Goal: Task Accomplishment & Management: Use online tool/utility

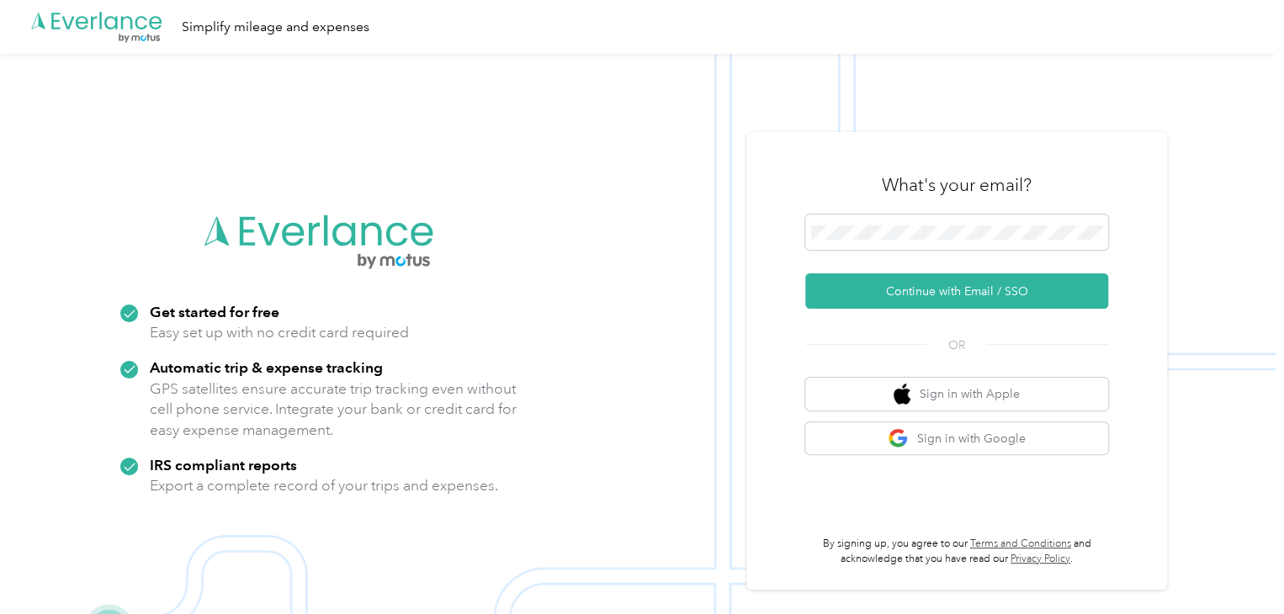
click at [919, 210] on div "What's your email?" at bounding box center [956, 185] width 303 height 59
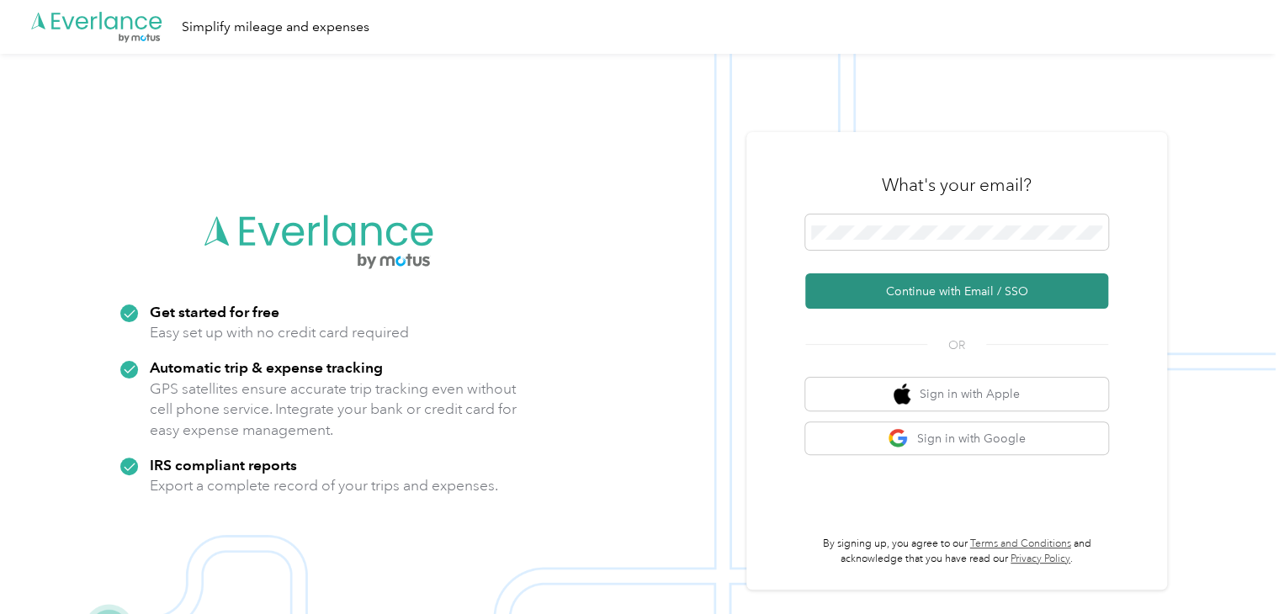
click at [974, 284] on button "Continue with Email / SSO" at bounding box center [956, 290] width 303 height 35
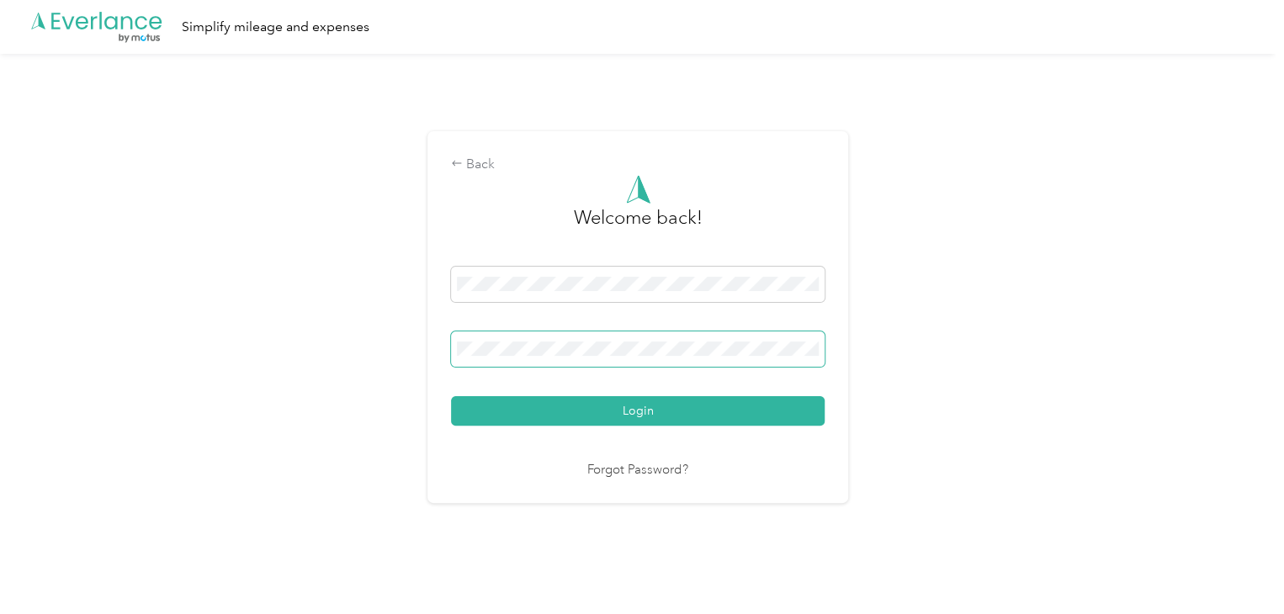
click at [451, 396] on button "Login" at bounding box center [638, 410] width 374 height 29
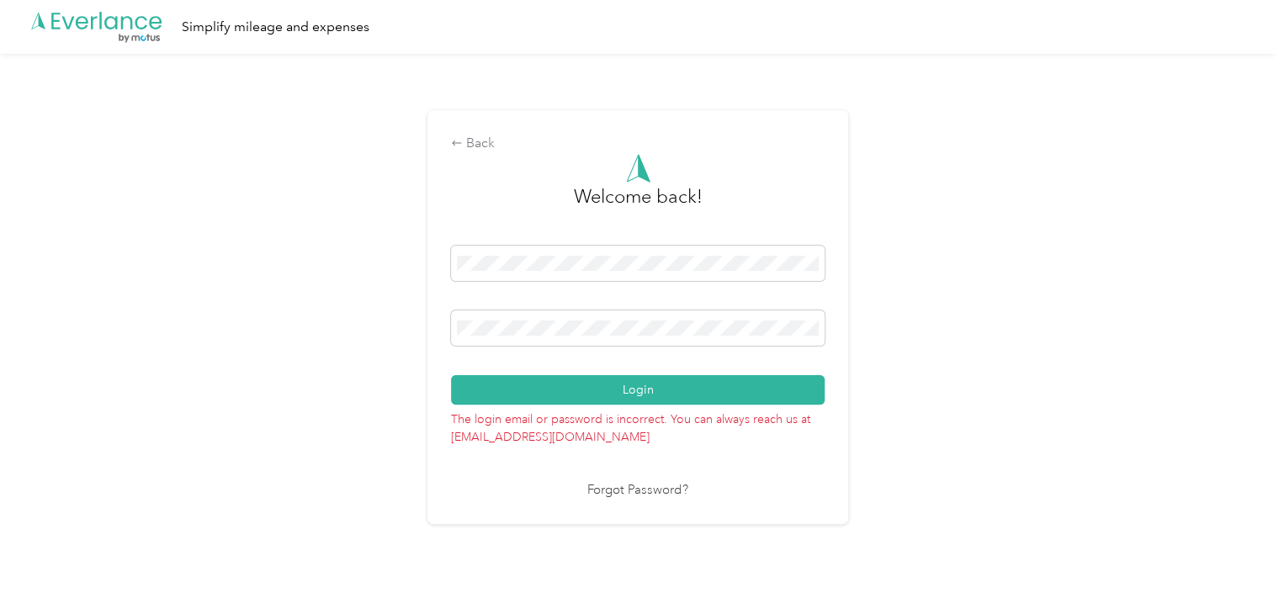
click at [411, 305] on div "Back Welcome back! Login The login email or password is incorrect. You can alwa…" at bounding box center [638, 324] width 1276 height 540
click at [451, 375] on button "Login" at bounding box center [638, 389] width 374 height 29
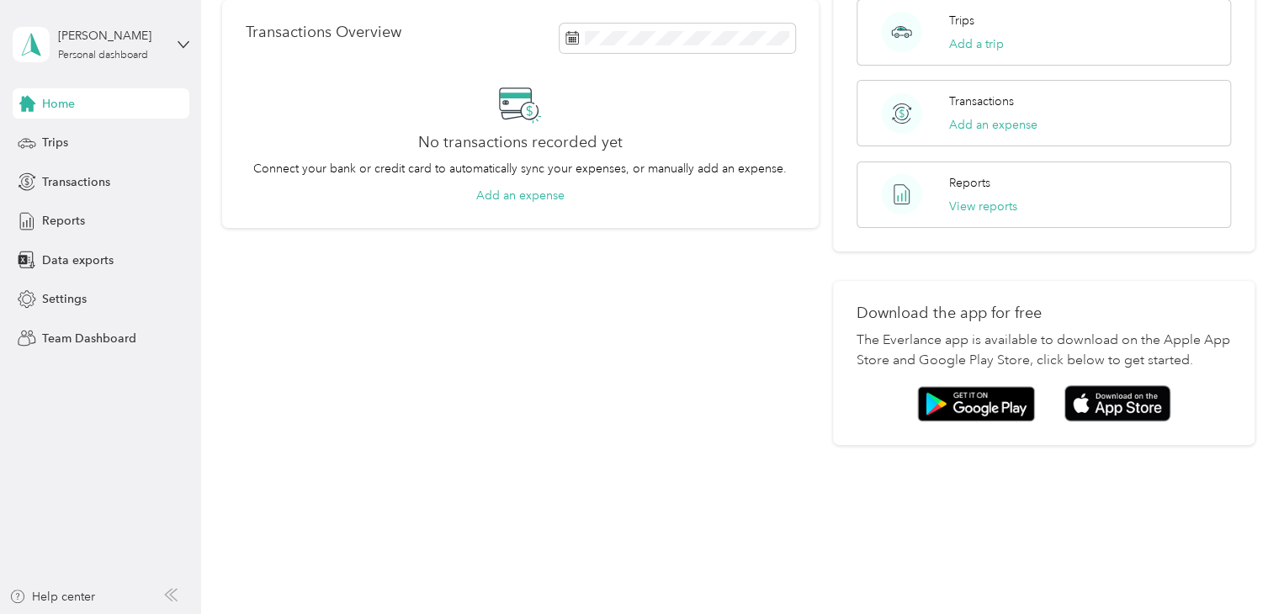
scroll to position [320, 0]
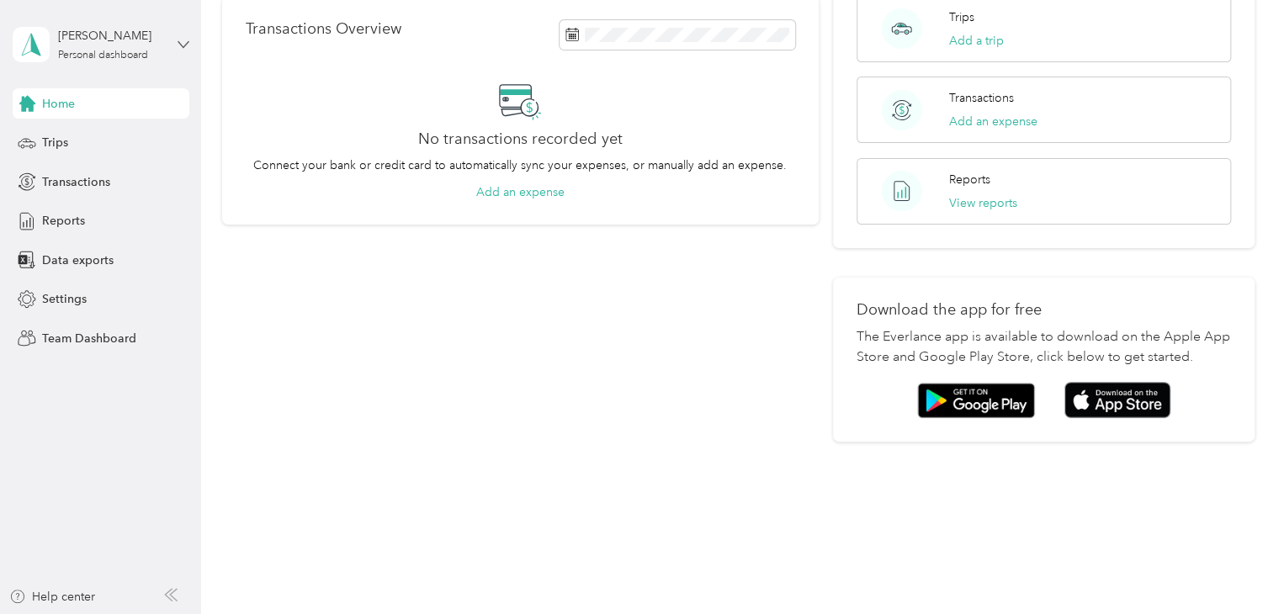
click at [186, 40] on icon at bounding box center [184, 45] width 12 height 12
click at [126, 134] on div "Team dashboard" at bounding box center [189, 138] width 331 height 29
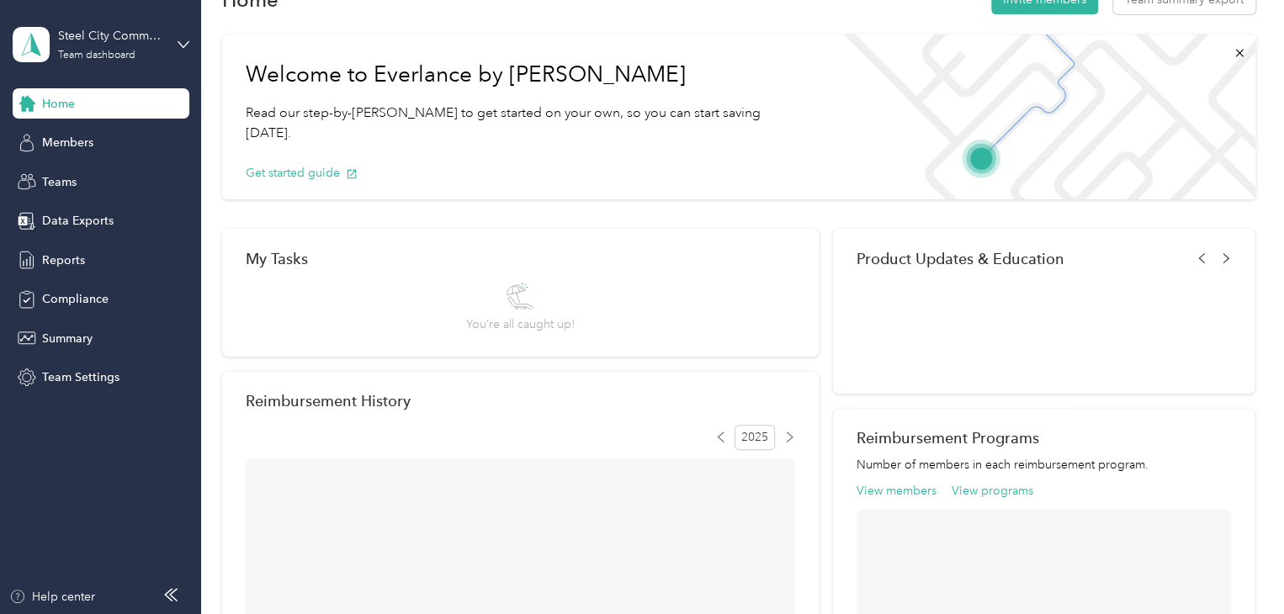
scroll to position [320, 0]
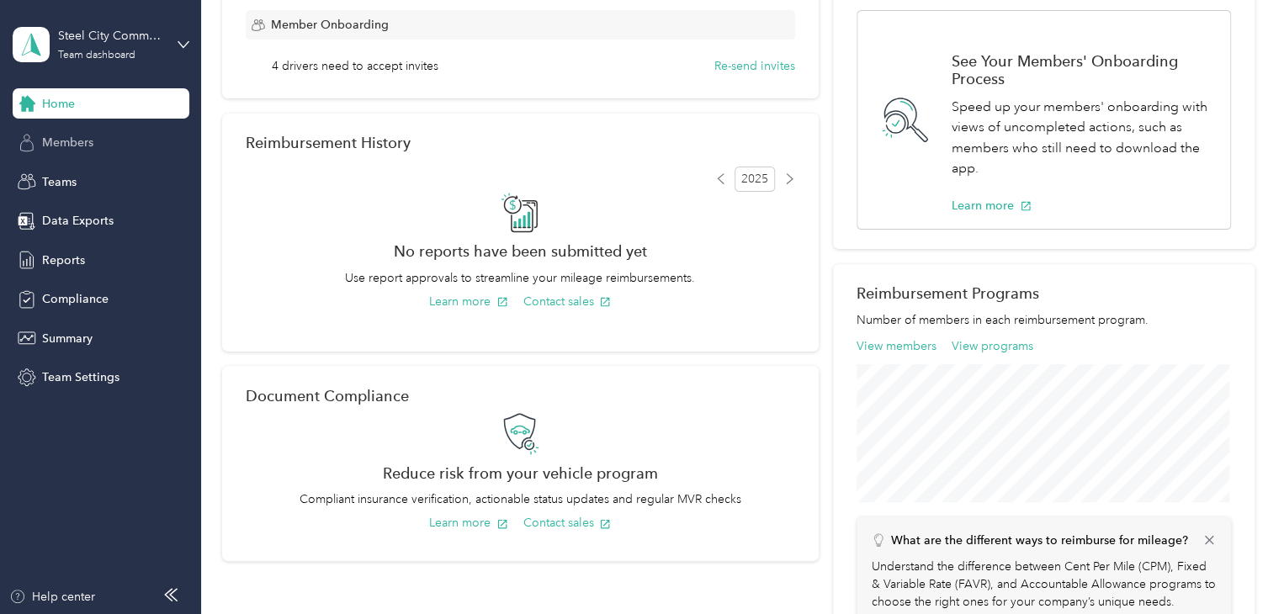
click at [67, 134] on span "Members" at bounding box center [67, 143] width 51 height 18
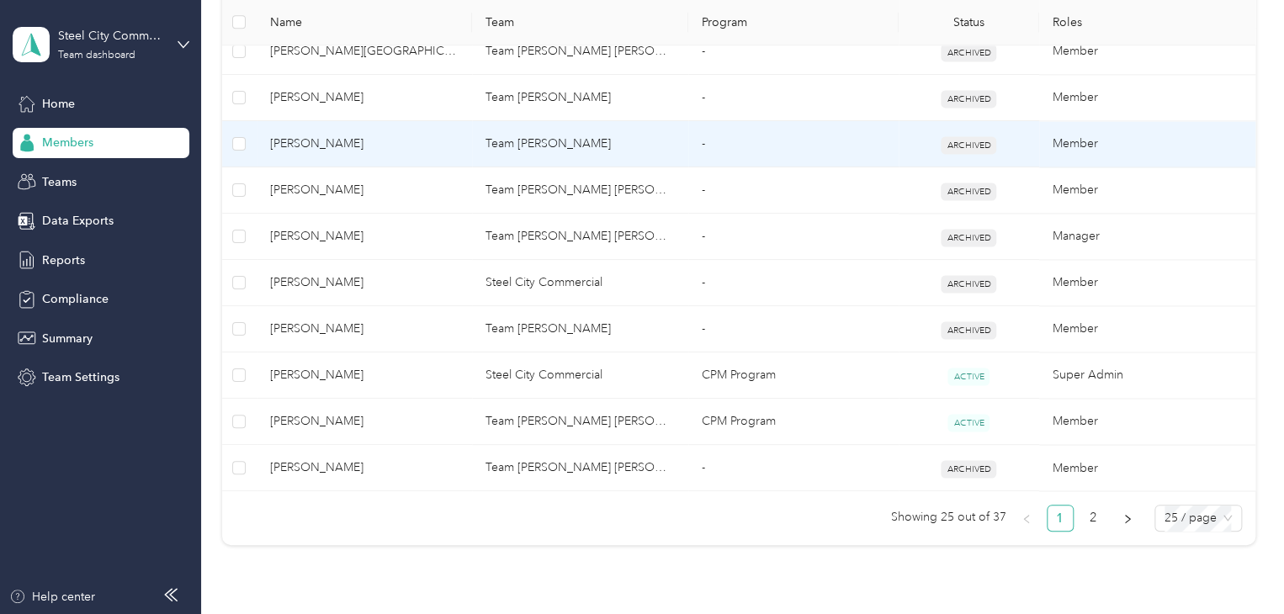
scroll to position [1262, 0]
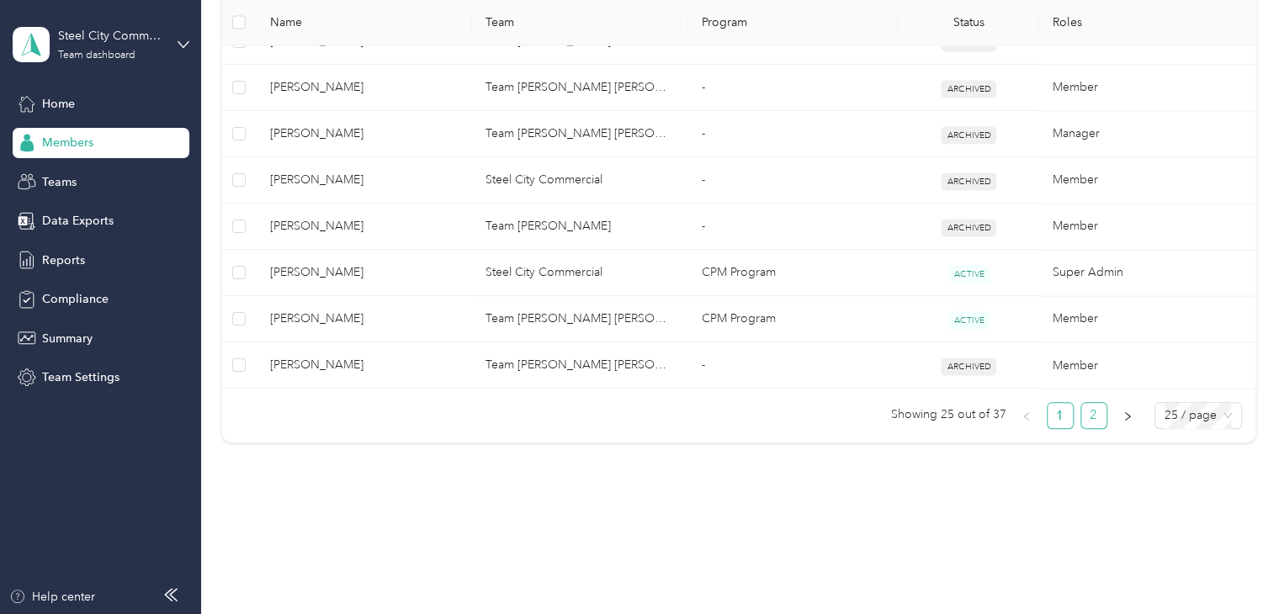
click at [1086, 406] on link "2" at bounding box center [1093, 415] width 25 height 25
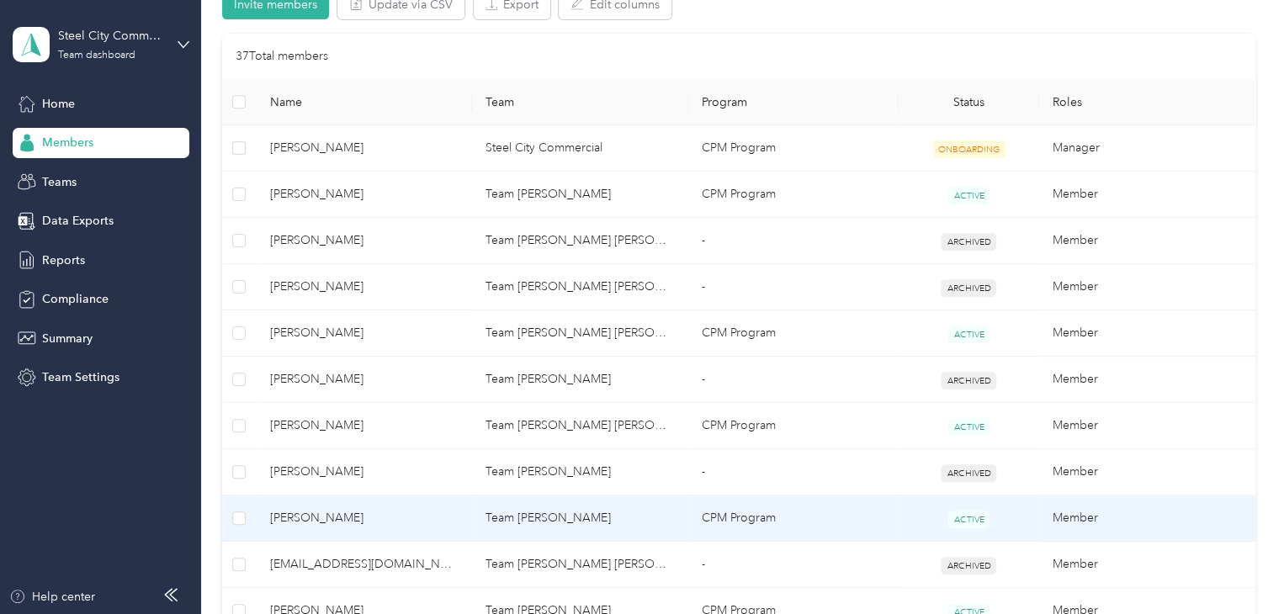
scroll to position [339, 0]
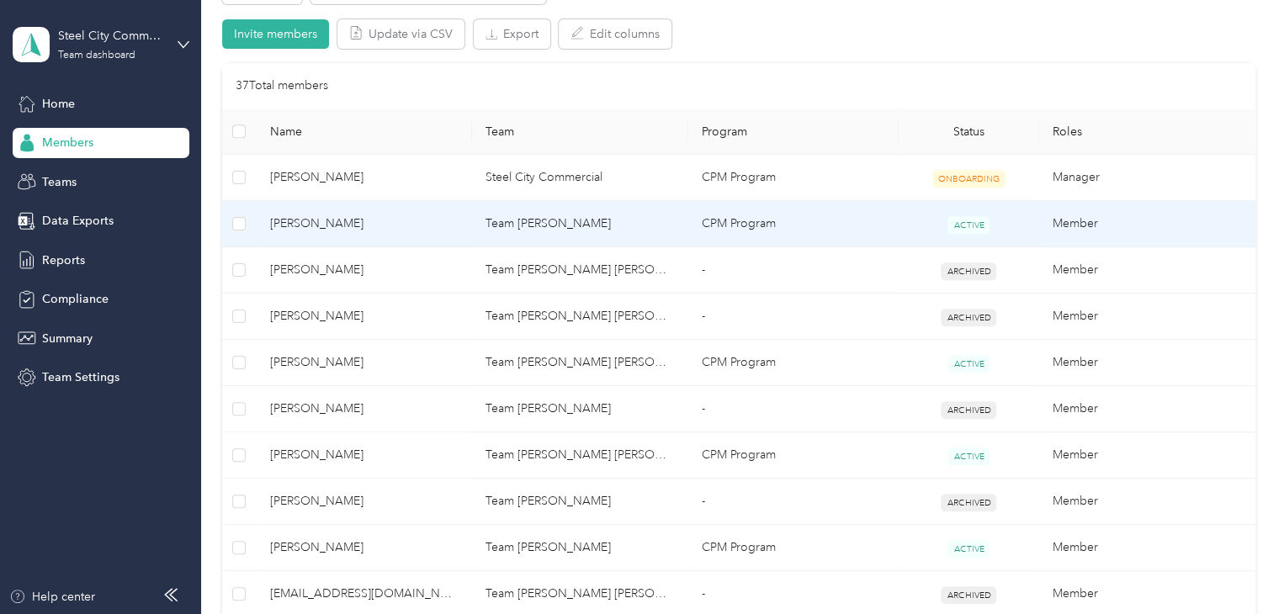
click at [320, 231] on span "[PERSON_NAME]" at bounding box center [364, 224] width 189 height 19
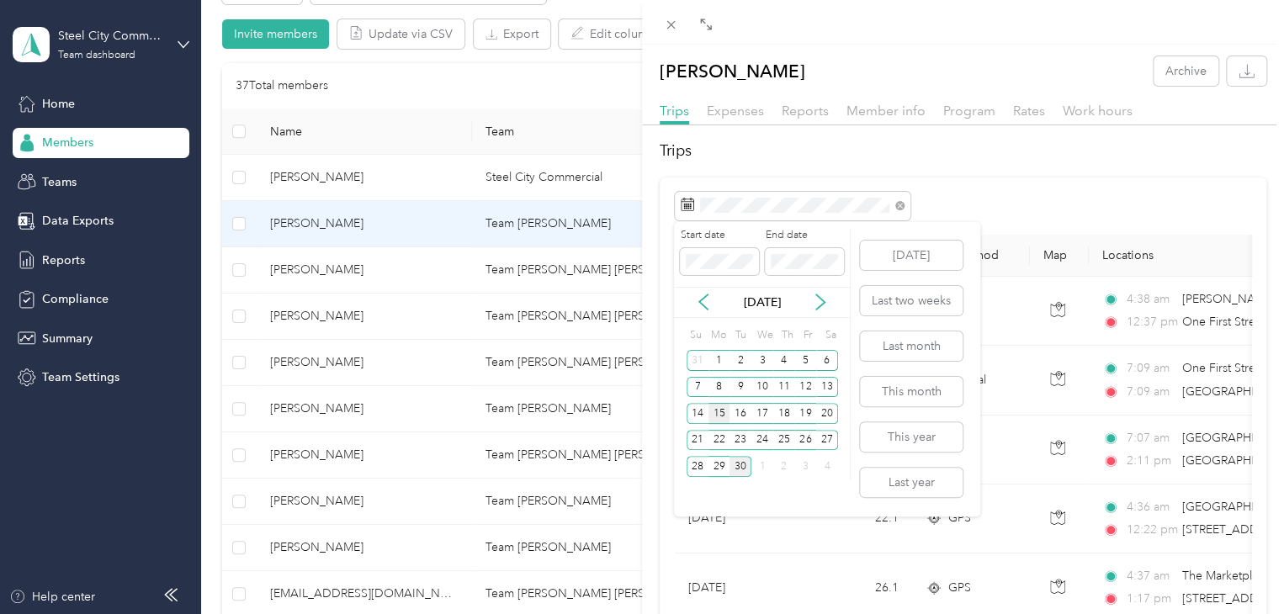
click at [714, 408] on div "15" at bounding box center [719, 413] width 22 height 21
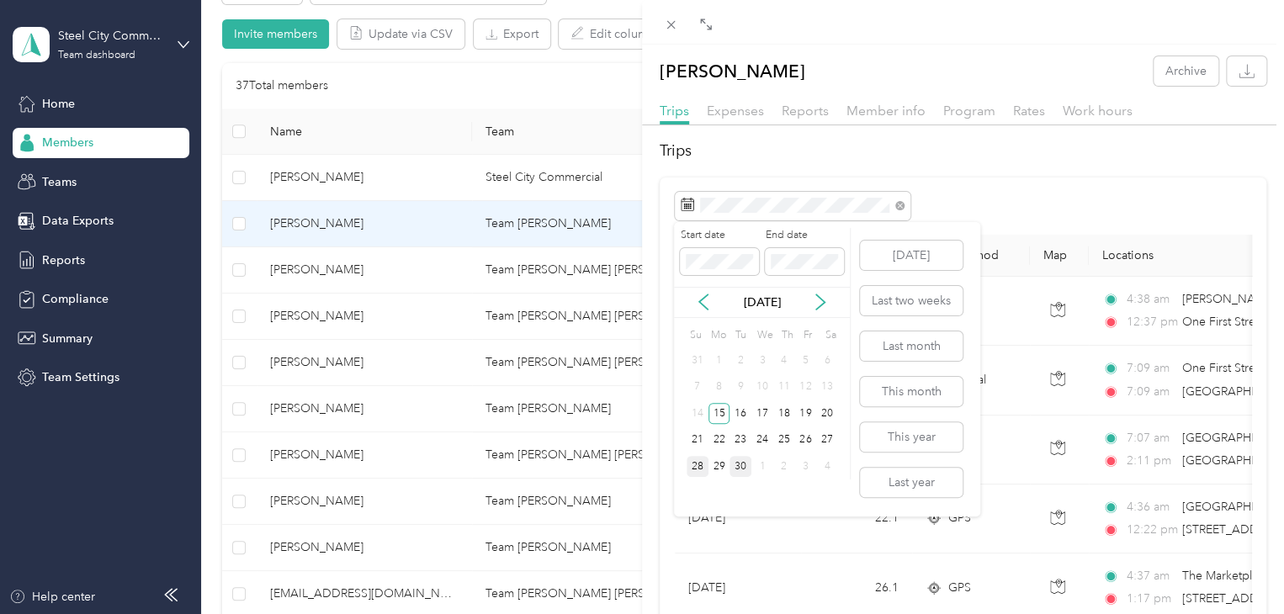
click at [697, 468] on div "28" at bounding box center [698, 466] width 22 height 21
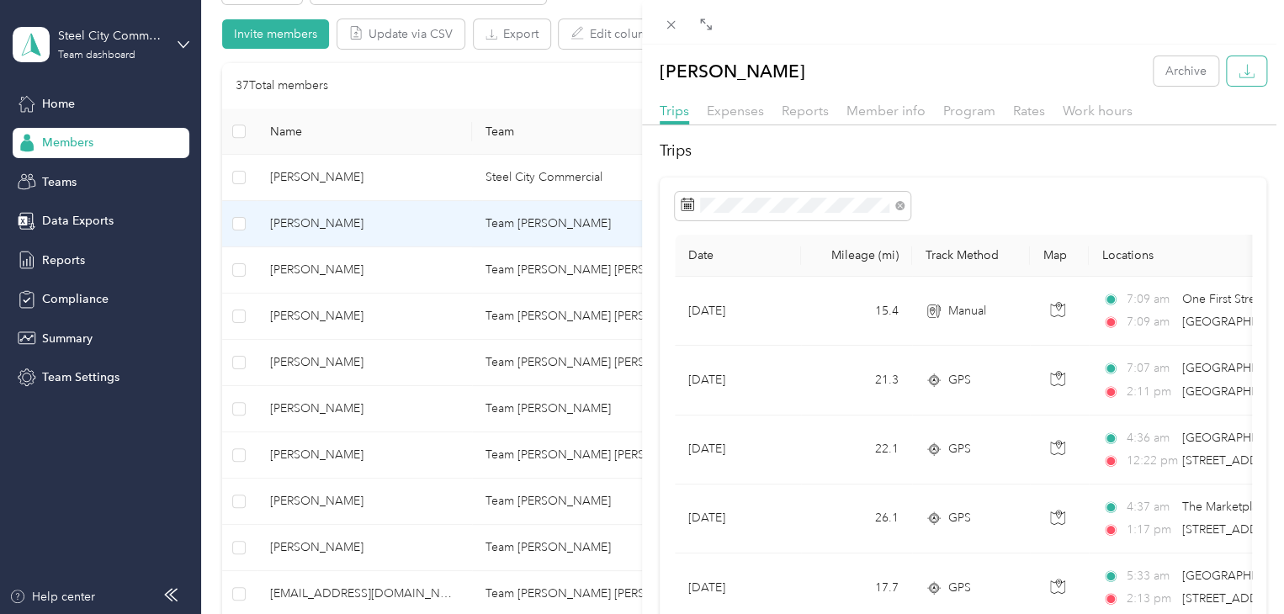
click at [1245, 63] on button "button" at bounding box center [1247, 70] width 40 height 29
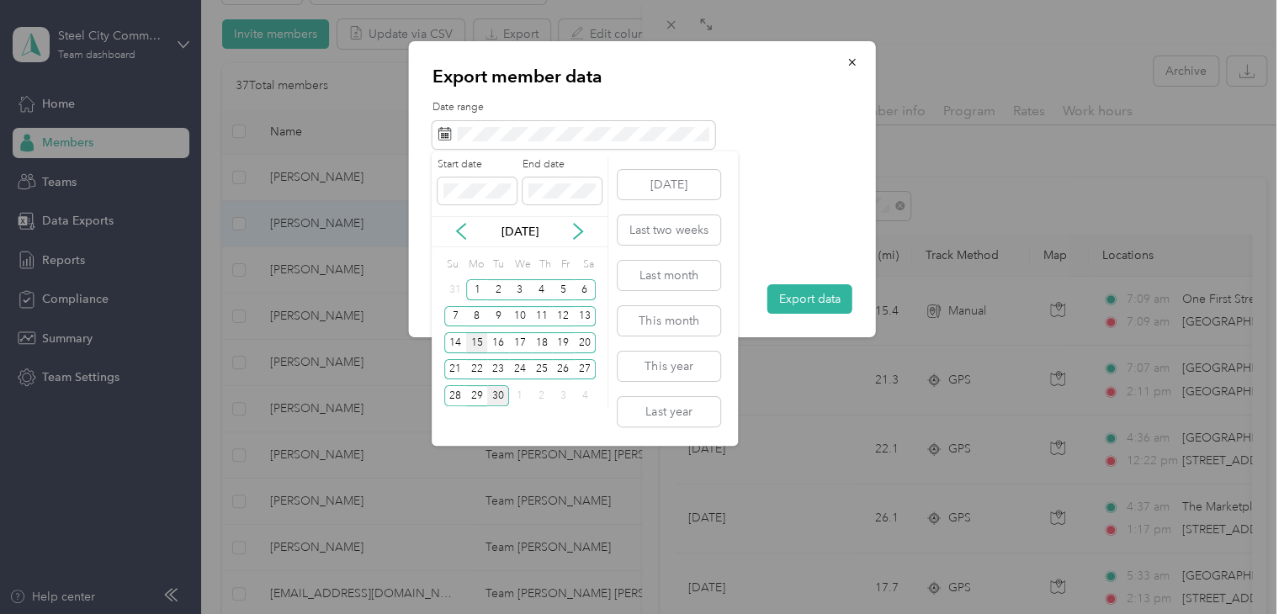
click at [480, 341] on div "15" at bounding box center [477, 342] width 22 height 21
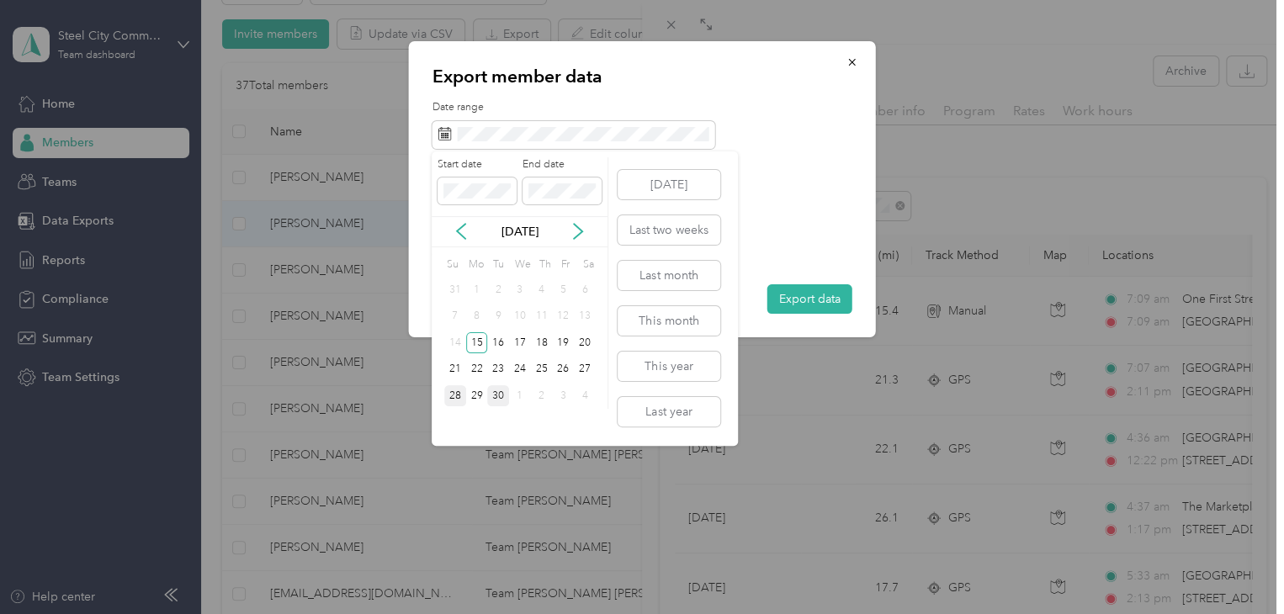
click at [453, 396] on div "28" at bounding box center [455, 395] width 22 height 21
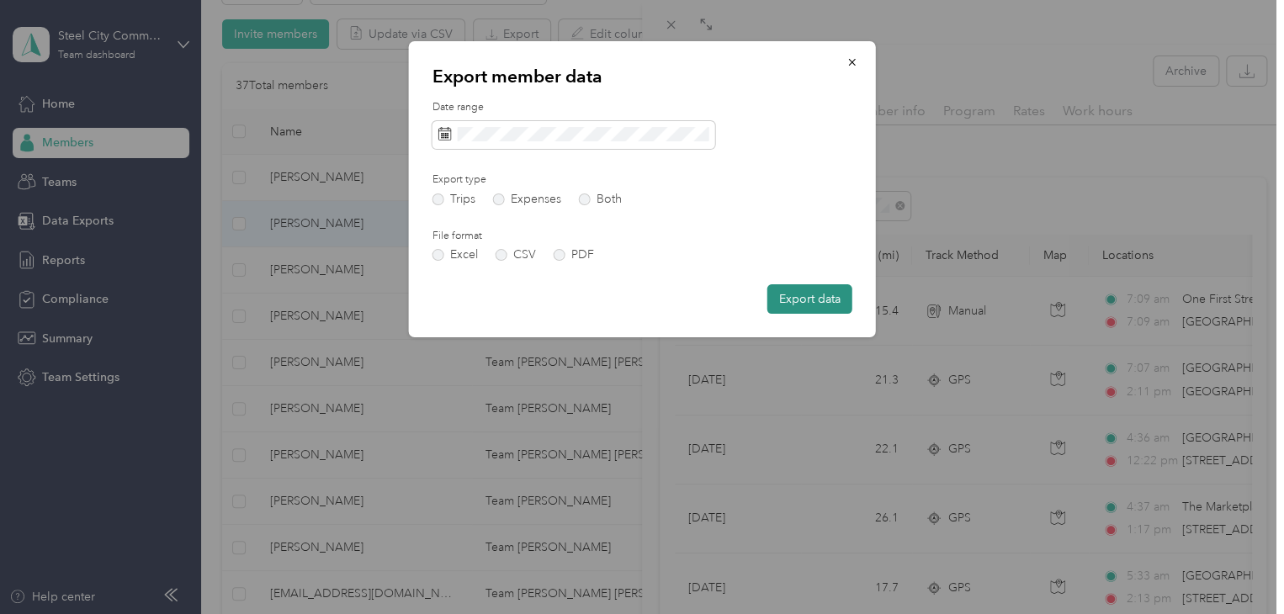
click at [814, 296] on button "Export data" at bounding box center [809, 298] width 85 height 29
